Goal: Task Accomplishment & Management: Complete application form

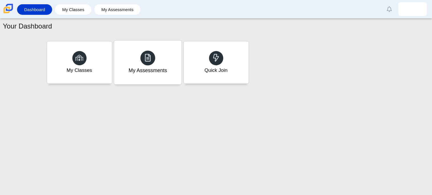
click at [163, 71] on div "My Assessments" at bounding box center [147, 70] width 38 height 7
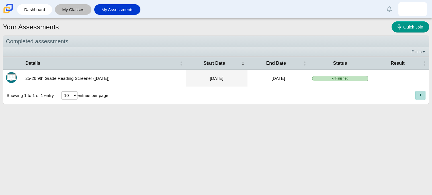
click at [69, 13] on link "My Classes" at bounding box center [73, 9] width 31 height 11
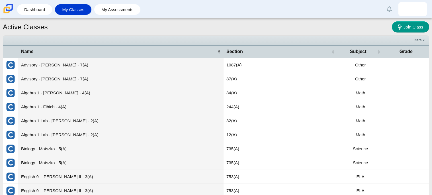
scroll to position [32, 0]
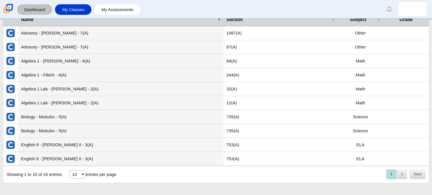
click at [43, 10] on link "Dashboard" at bounding box center [34, 9] width 29 height 11
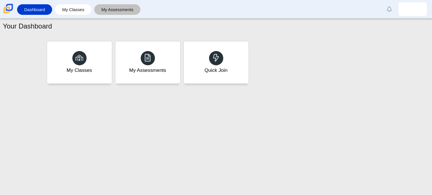
click at [129, 11] on link "My Assessments" at bounding box center [117, 9] width 41 height 11
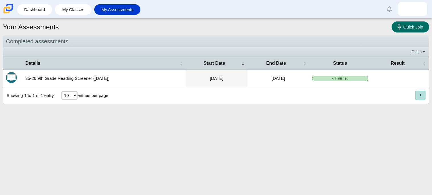
click at [411, 29] on span "Quick Join" at bounding box center [413, 26] width 20 height 5
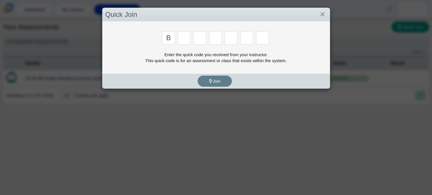
type input "b"
type input "w"
type input "8"
type input "w"
type input "z"
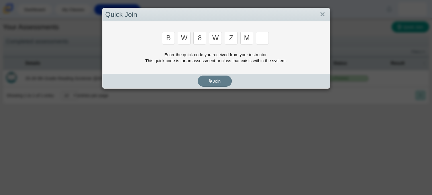
type input "m"
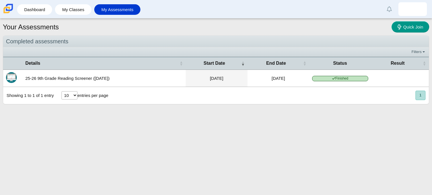
type input "v"
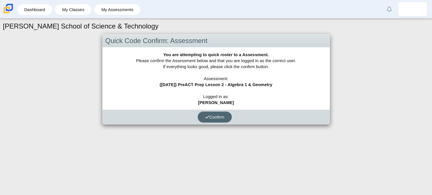
click at [222, 119] on button "Confirm" at bounding box center [215, 116] width 34 height 11
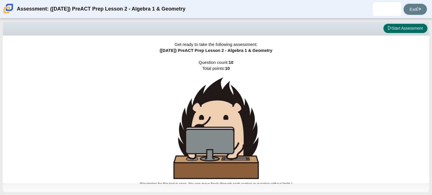
click at [401, 32] on button "Start Assessment" at bounding box center [405, 29] width 44 height 10
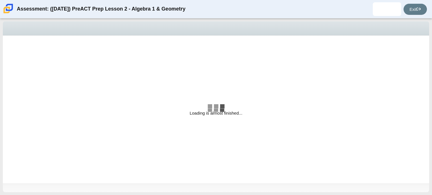
select select "bbf5d072-3e0b-44c4-9a12-6e7c9033f65b"
